Goal: Contribute content: Contribute content

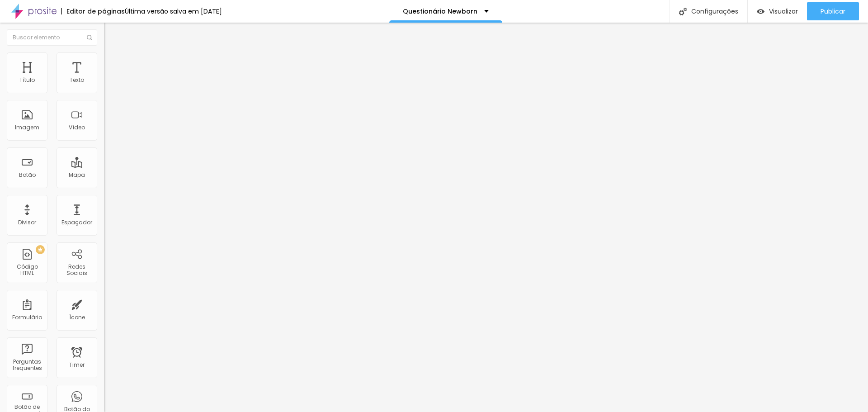
click at [104, 91] on span at bounding box center [106, 95] width 5 height 8
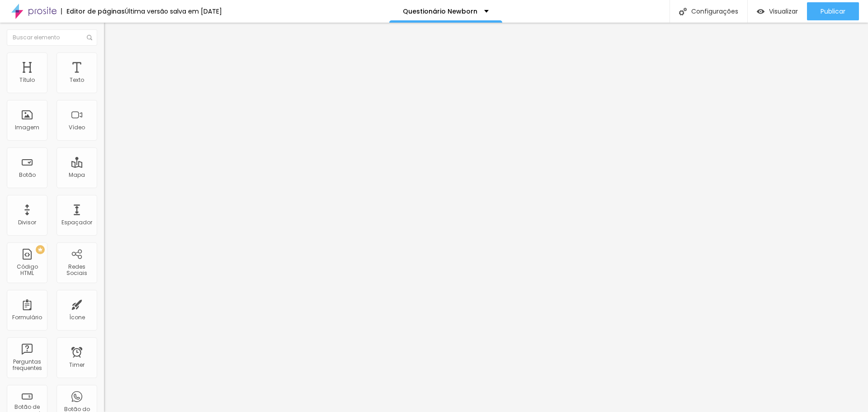
click at [52, 12] on img at bounding box center [33, 11] width 45 height 23
